Goal: Task Accomplishment & Management: Complete application form

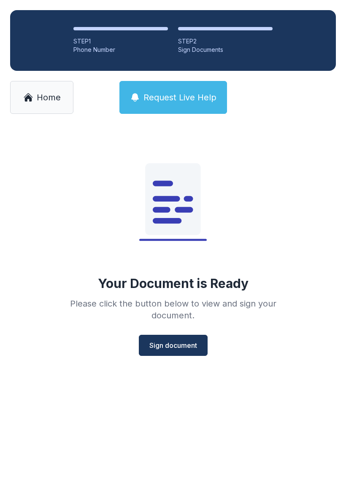
click at [177, 343] on span "Sign document" at bounding box center [173, 345] width 48 height 10
click at [180, 345] on span "Sign document" at bounding box center [173, 345] width 48 height 10
click at [47, 103] on span "Home" at bounding box center [49, 98] width 24 height 12
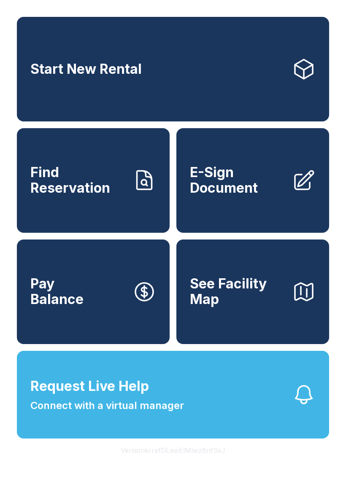
click at [244, 196] on span "E-Sign Document" at bounding box center [237, 180] width 95 height 31
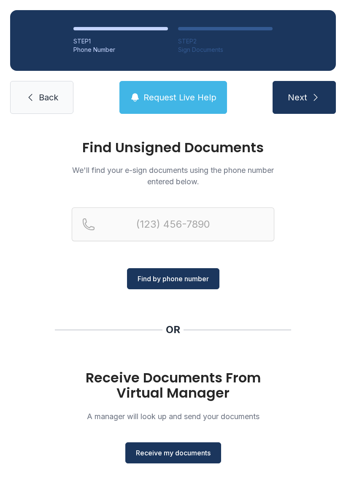
click at [182, 453] on span "Receive my documents" at bounding box center [173, 453] width 75 height 10
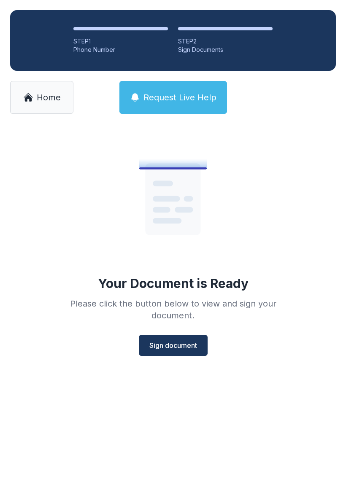
click at [173, 342] on span "Sign document" at bounding box center [173, 345] width 48 height 10
click at [51, 99] on span "Home" at bounding box center [49, 98] width 24 height 12
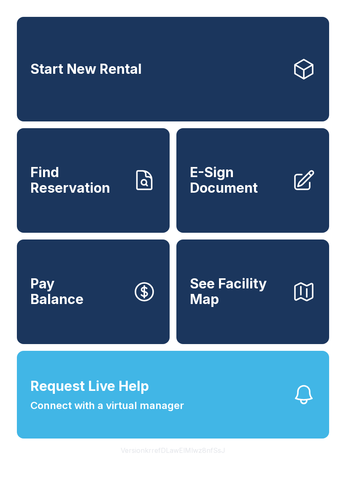
click at [241, 196] on span "E-Sign Document" at bounding box center [237, 180] width 95 height 31
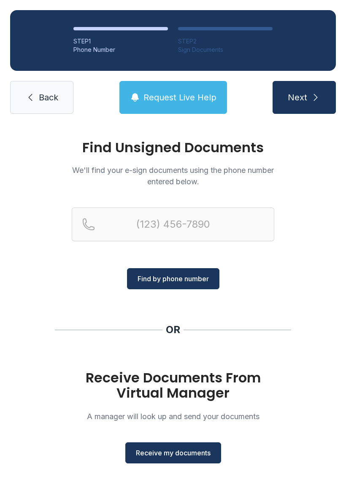
click at [174, 455] on span "Receive my documents" at bounding box center [173, 453] width 75 height 10
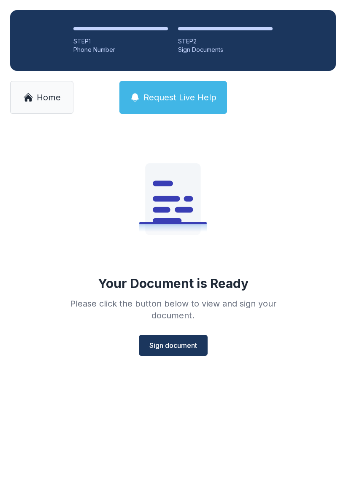
click at [173, 349] on span "Sign document" at bounding box center [173, 345] width 48 height 10
click at [45, 101] on span "Home" at bounding box center [49, 98] width 24 height 12
